Goal: Task Accomplishment & Management: Complete application form

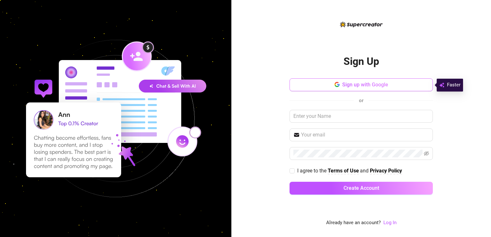
click at [338, 85] on icon "button" at bounding box center [338, 85] width 3 height 3
click at [351, 84] on span "Sign up with Google" at bounding box center [365, 85] width 46 height 6
